Goal: Complete application form

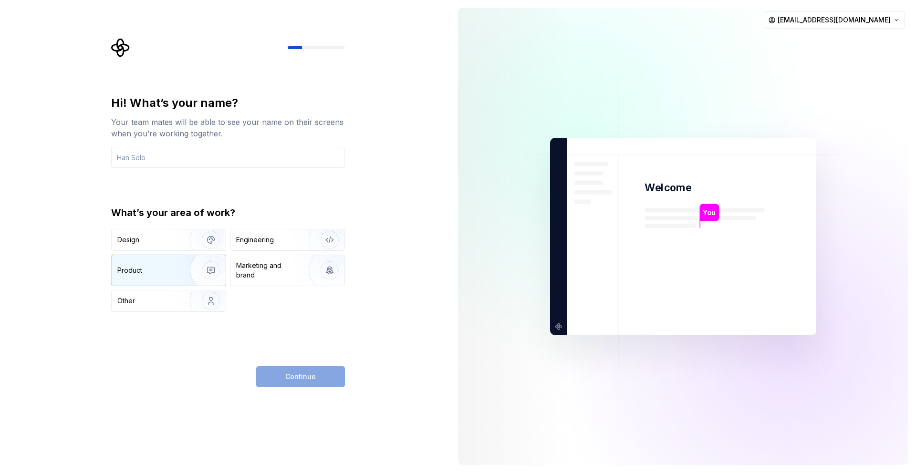
click at [181, 269] on img "button" at bounding box center [204, 271] width 61 height 64
click at [173, 155] on input "text" at bounding box center [228, 157] width 234 height 21
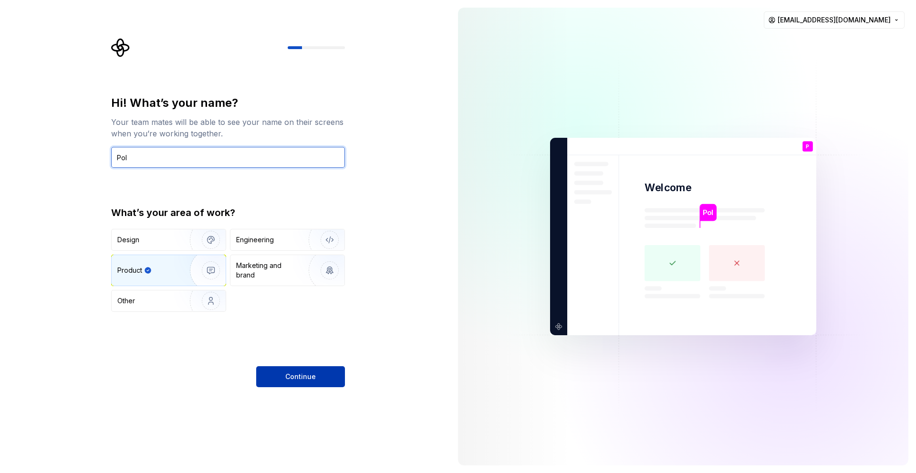
type input "Pol"
click at [310, 374] on span "Continue" at bounding box center [300, 377] width 31 height 10
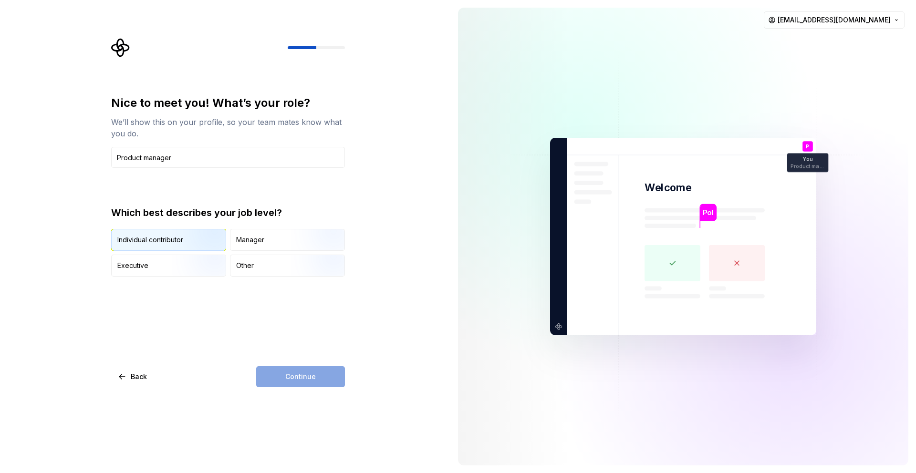
type input "Product manager"
click at [154, 245] on div "Individual contributor" at bounding box center [169, 240] width 114 height 21
click at [286, 374] on span "Continue" at bounding box center [300, 377] width 31 height 10
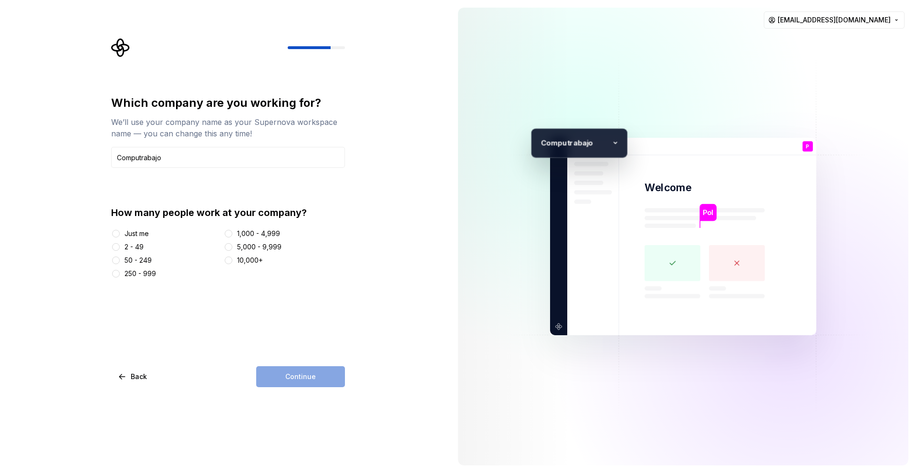
type input "Computrabajo"
click at [116, 260] on button "50 - 249" at bounding box center [116, 261] width 8 height 8
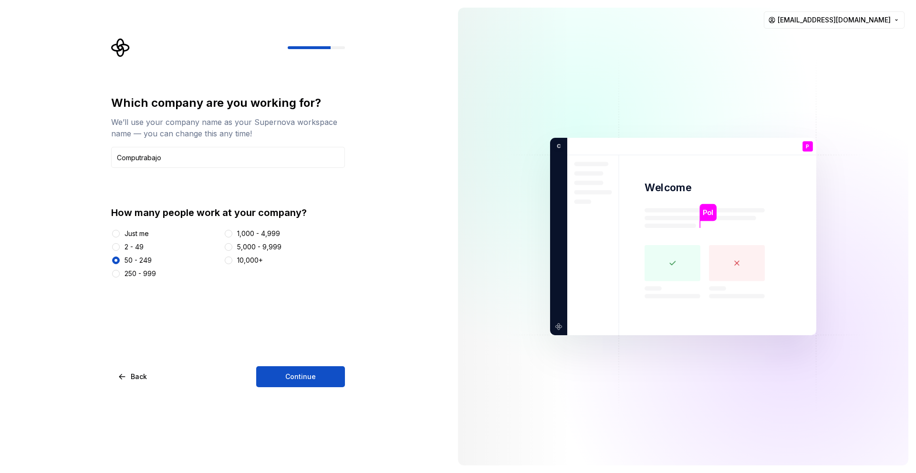
click at [123, 272] on div "250 - 999" at bounding box center [165, 274] width 109 height 10
click at [116, 273] on button "250 - 999" at bounding box center [116, 274] width 8 height 8
click at [283, 381] on button "Continue" at bounding box center [300, 377] width 89 height 21
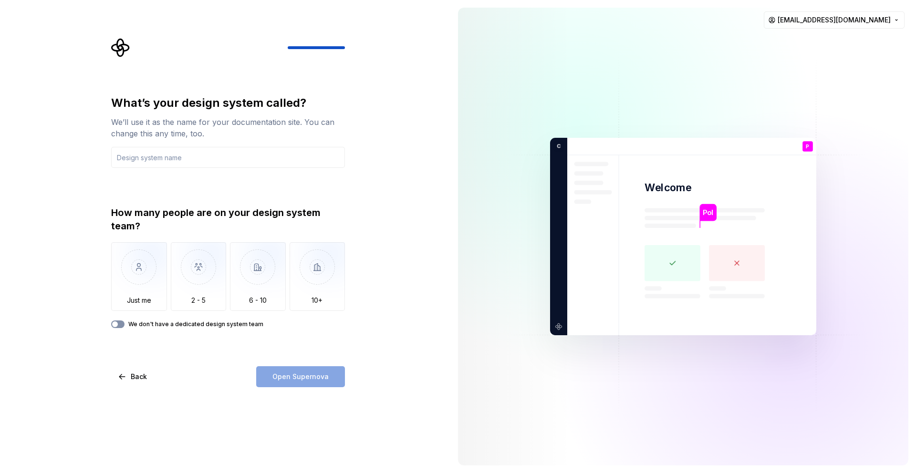
click at [120, 322] on button "We don't have a dedicated design system team" at bounding box center [117, 325] width 13 height 8
click at [314, 374] on div "Open Supernova" at bounding box center [300, 377] width 89 height 21
click at [162, 158] on input "text" at bounding box center [228, 157] width 234 height 21
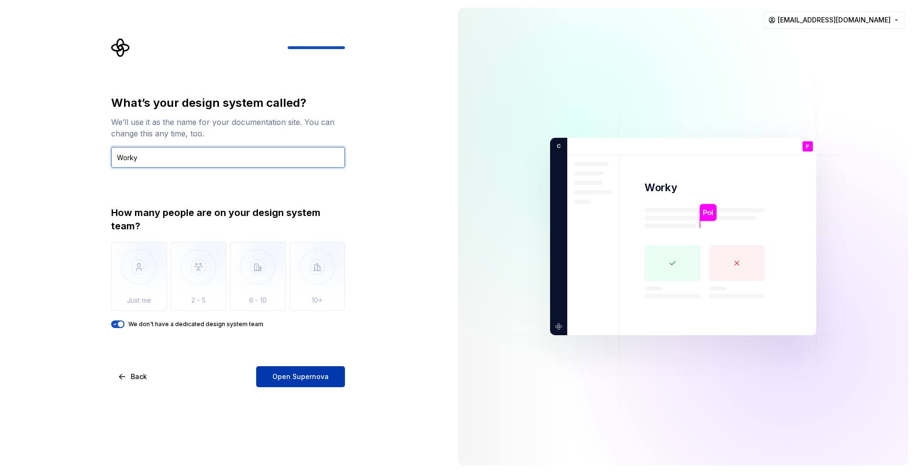
type input "Worky"
click at [315, 379] on span "Open Supernova" at bounding box center [301, 377] width 56 height 10
